Goal: Information Seeking & Learning: Learn about a topic

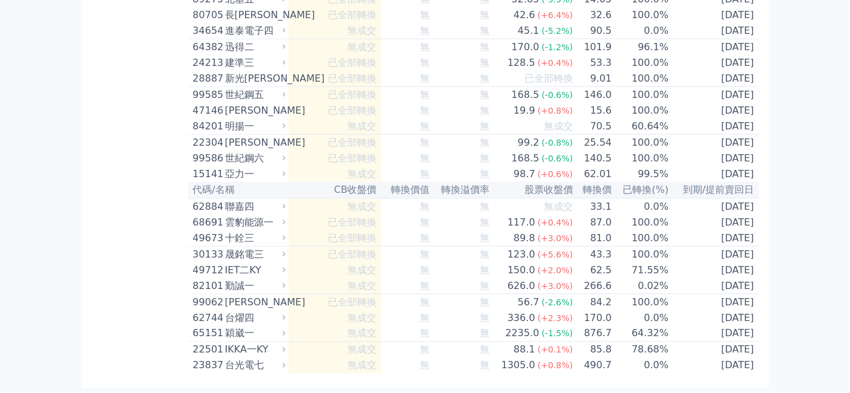
scroll to position [8469, 0]
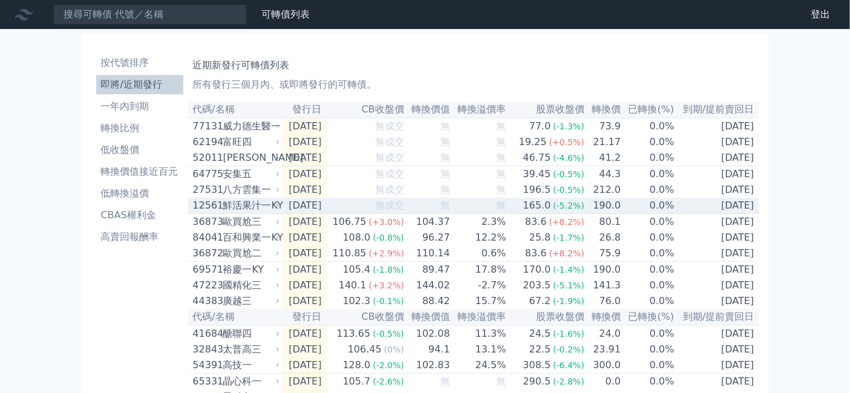
click at [223, 213] on div "鮮活果汁一KY" at bounding box center [250, 205] width 54 height 15
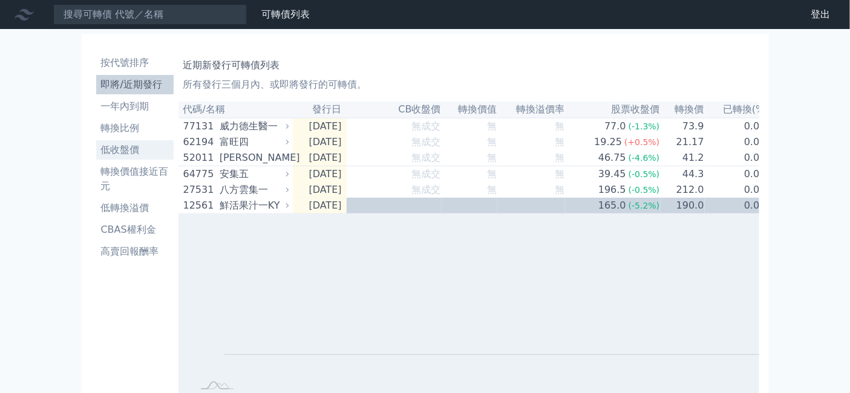
click at [96, 157] on li "低收盤價" at bounding box center [134, 150] width 77 height 15
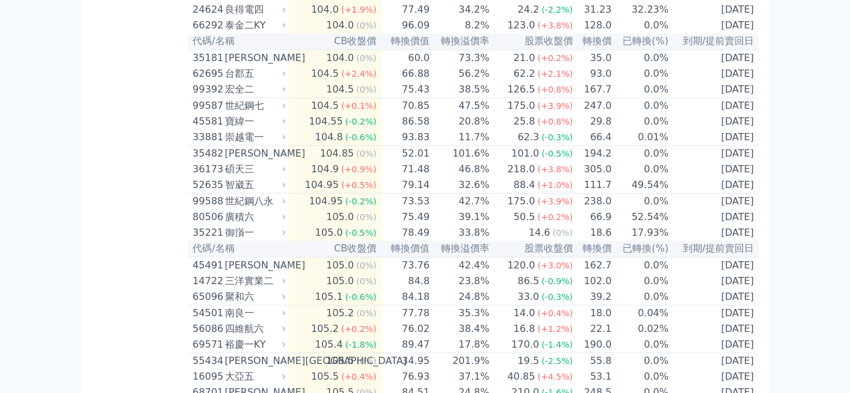
scroll to position [2352, 0]
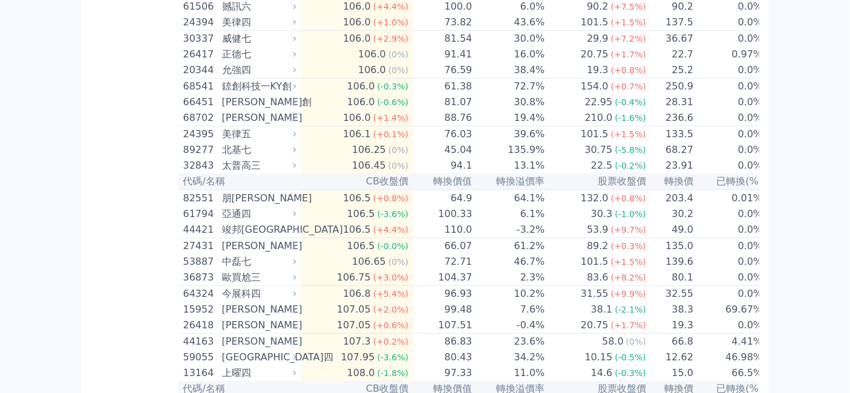
scroll to position [3293, 0]
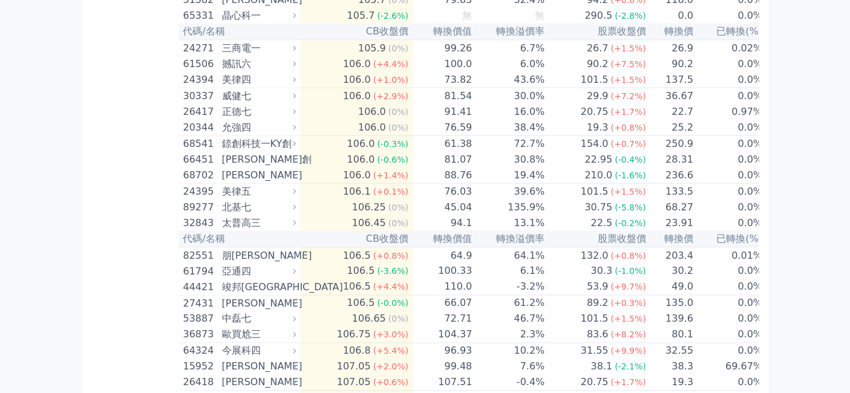
scroll to position [3562, 0]
drag, startPoint x: 353, startPoint y: 281, endPoint x: 396, endPoint y: 292, distance: 43.6
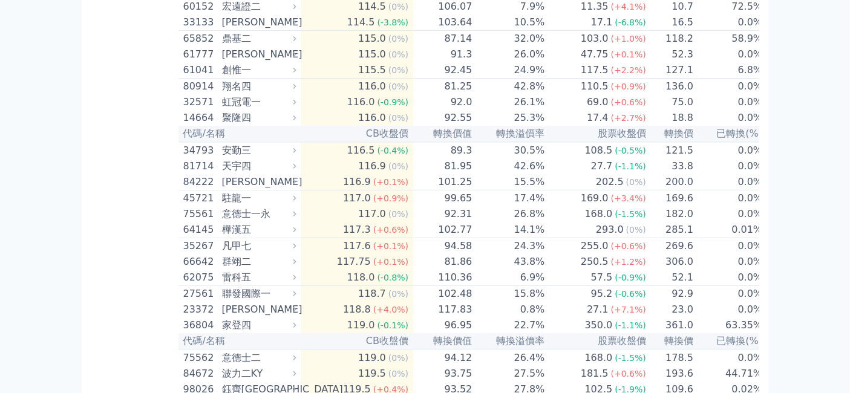
scroll to position [4772, 0]
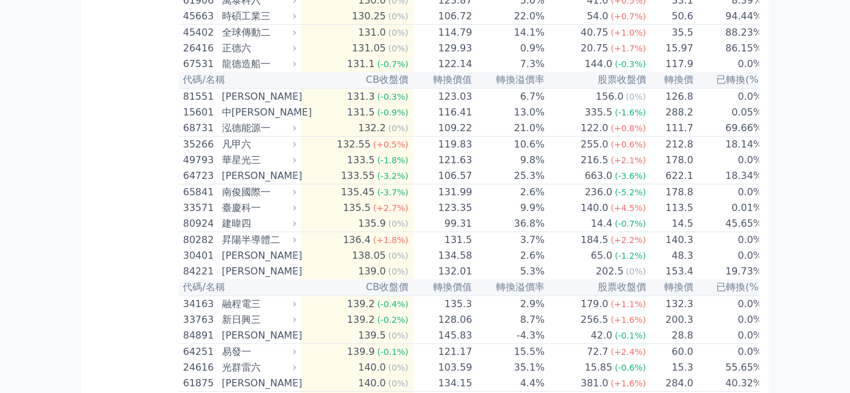
scroll to position [5982, 0]
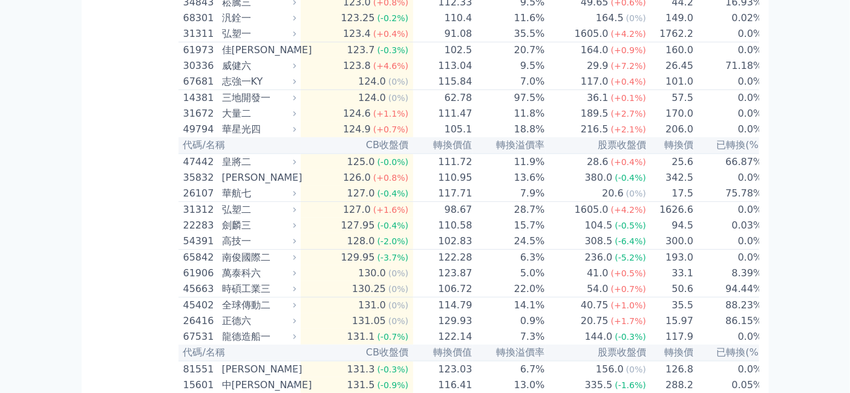
scroll to position [6184, 0]
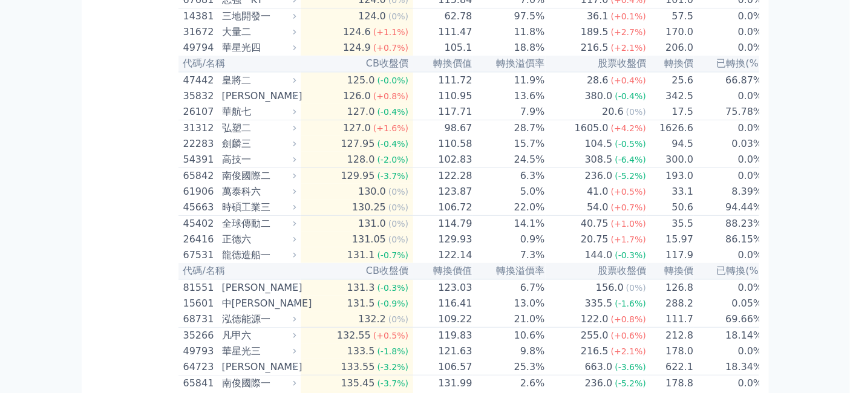
drag, startPoint x: 353, startPoint y: 315, endPoint x: 399, endPoint y: 315, distance: 46.0
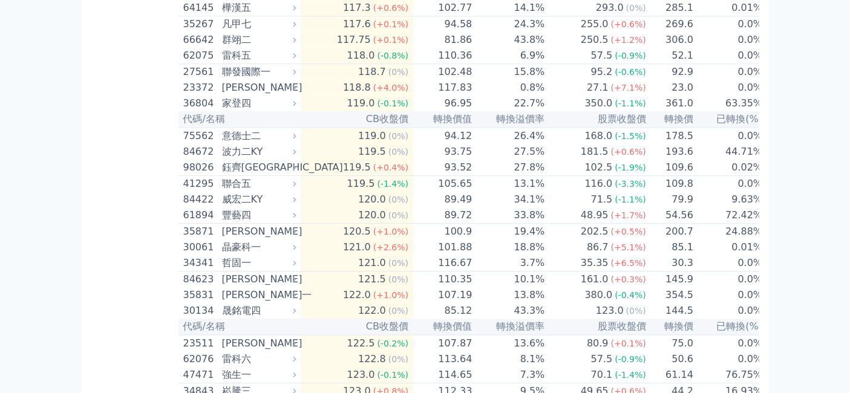
scroll to position [5780, 0]
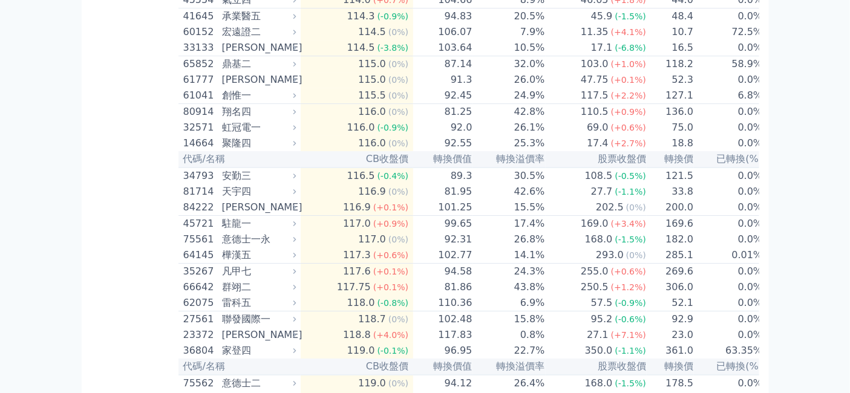
scroll to position [5847, 0]
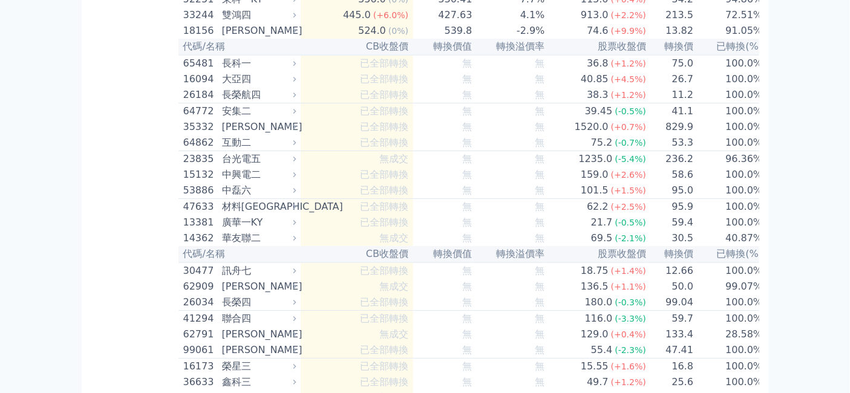
scroll to position [7528, 0]
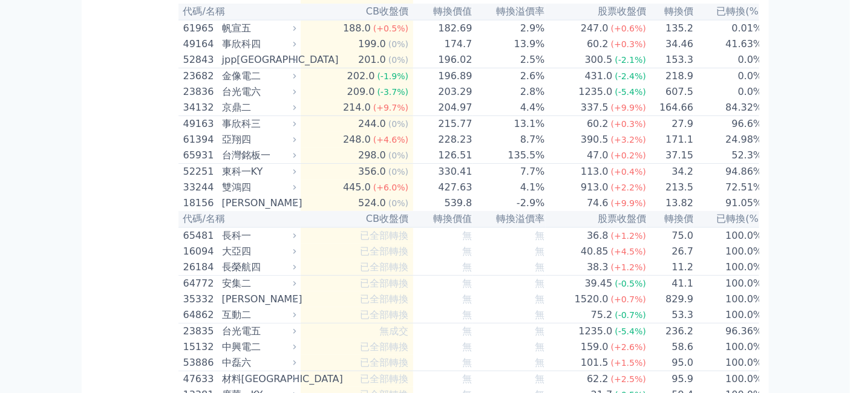
scroll to position [7662, 0]
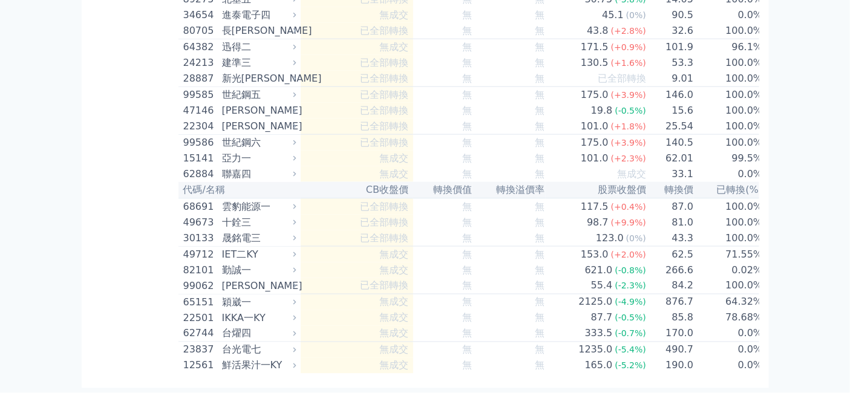
scroll to position [8334, 0]
drag, startPoint x: 354, startPoint y: 243, endPoint x: 382, endPoint y: 247, distance: 28.7
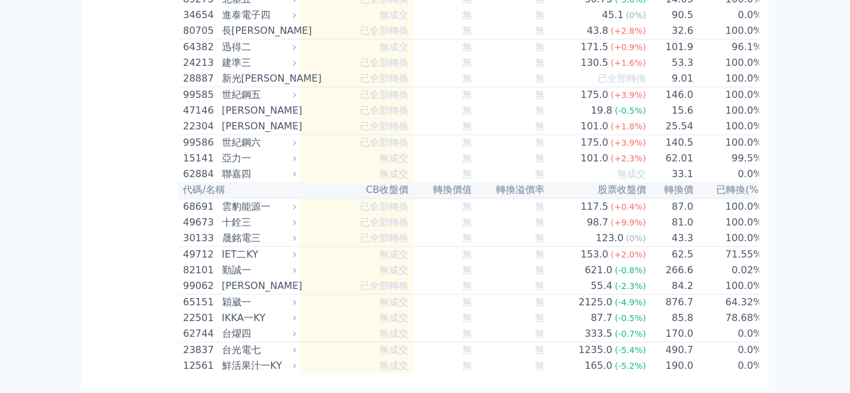
scroll to position [9074, 0]
drag, startPoint x: 350, startPoint y: 363, endPoint x: 370, endPoint y: 364, distance: 20.6
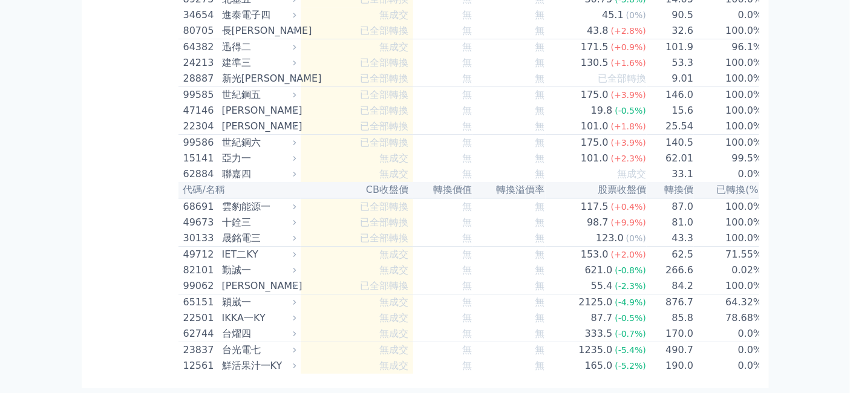
scroll to position [9208, 0]
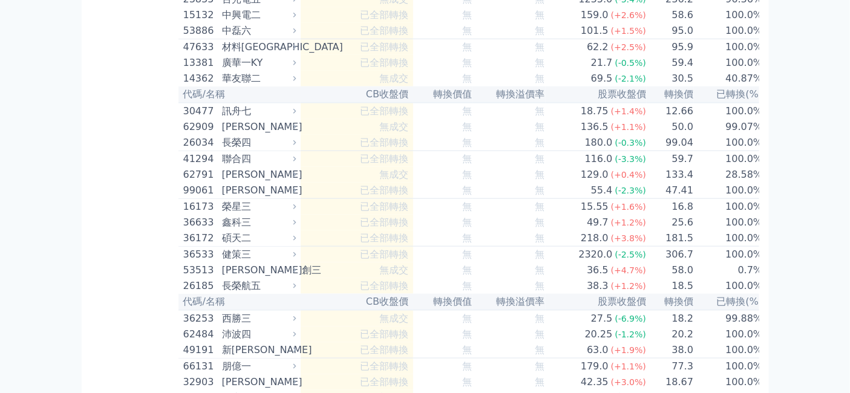
scroll to position [7864, 0]
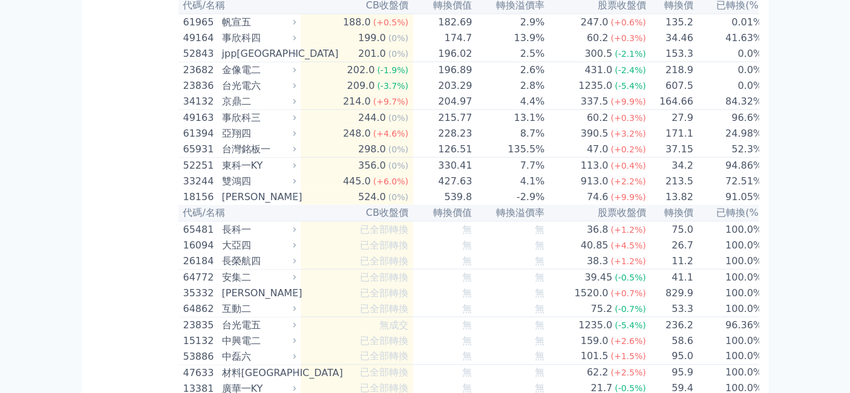
scroll to position [7931, 0]
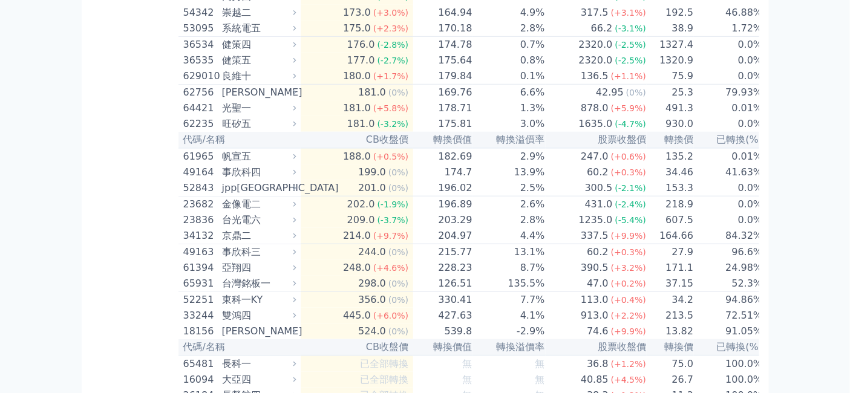
drag, startPoint x: 355, startPoint y: 255, endPoint x: 392, endPoint y: 256, distance: 36.9
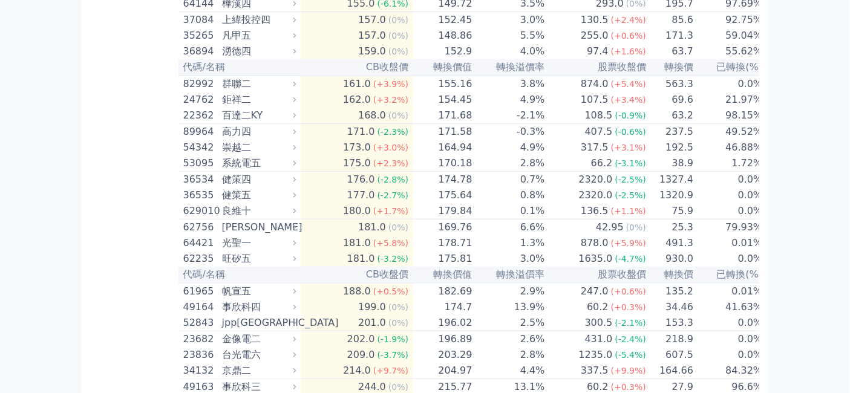
scroll to position [7729, 0]
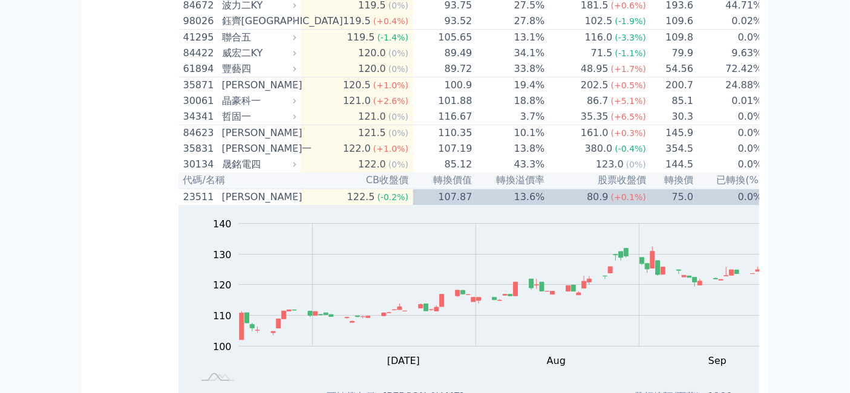
scroll to position [5847, 0]
